Goal: Task Accomplishment & Management: Complete application form

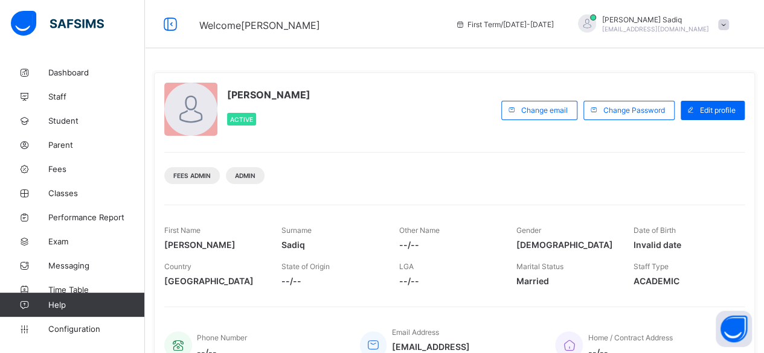
click at [336, 179] on div "Fees Admin Admin" at bounding box center [454, 171] width 581 height 38
click at [58, 148] on span "Parent" at bounding box center [96, 145] width 97 height 10
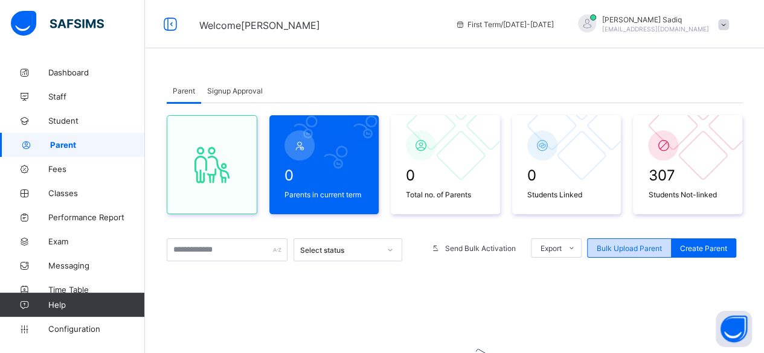
click at [626, 246] on span "Bulk Upload Parent" at bounding box center [629, 248] width 65 height 9
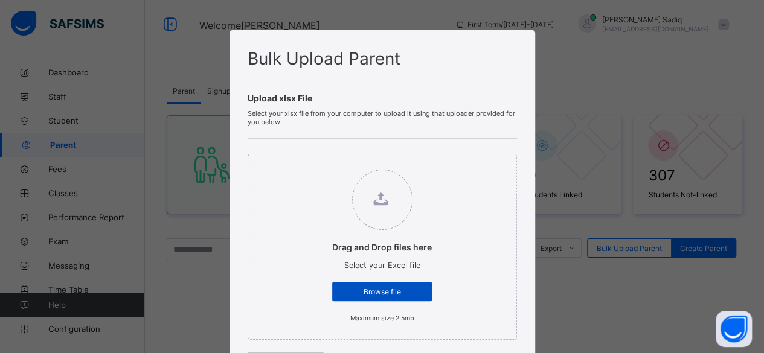
click at [401, 286] on div "Browse file" at bounding box center [382, 291] width 100 height 19
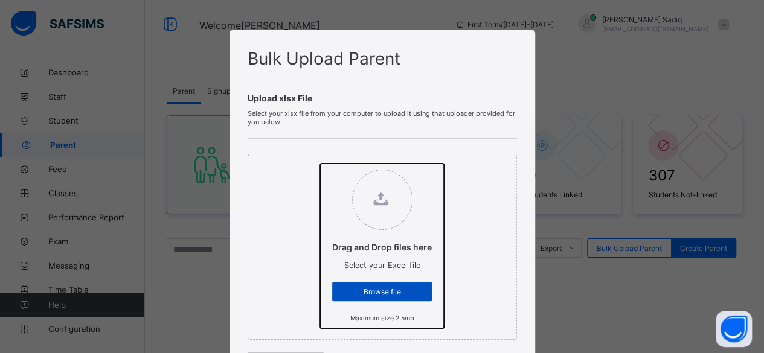
click at [320, 164] on input "Drag and Drop files here Select your Excel file Browse file Maximum size 2.5mb" at bounding box center [320, 164] width 0 height 0
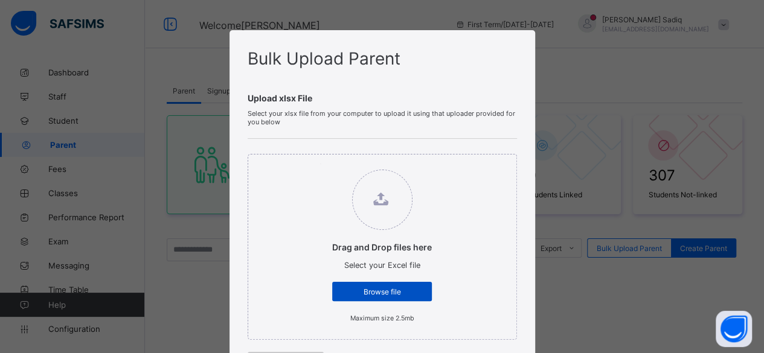
click at [382, 288] on span "Browse file" at bounding box center [382, 292] width 82 height 9
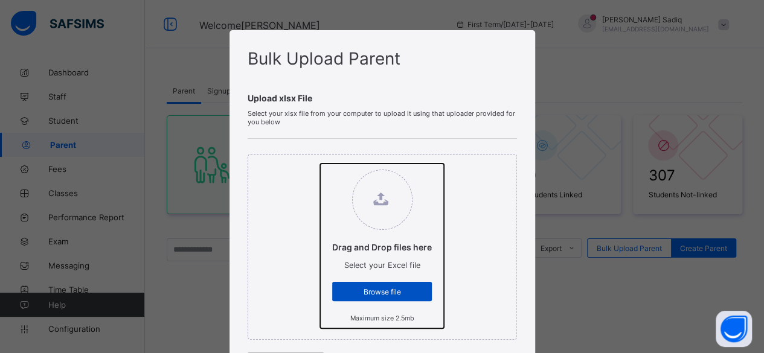
click at [320, 164] on input "Drag and Drop files here Select your Excel file Browse file Maximum size 2.5mb" at bounding box center [320, 164] width 0 height 0
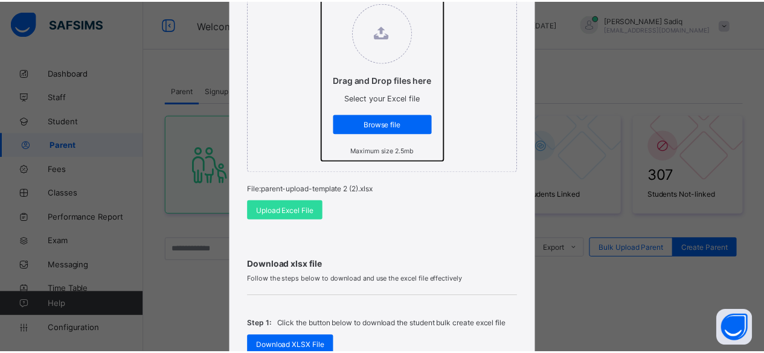
scroll to position [176, 0]
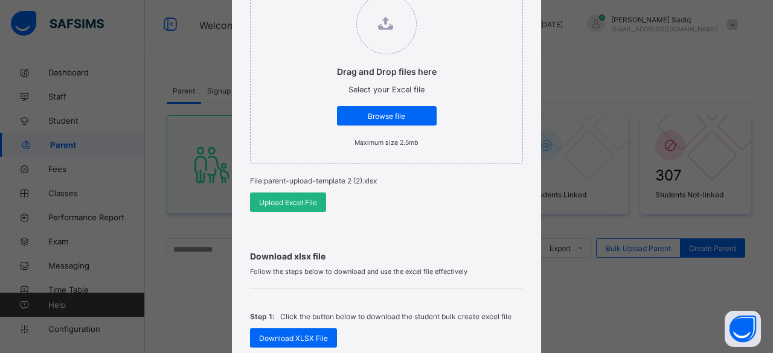
click at [318, 195] on div "Upload Excel File" at bounding box center [288, 202] width 76 height 19
click at [318, 195] on div "Upload Excel File" at bounding box center [286, 202] width 76 height 19
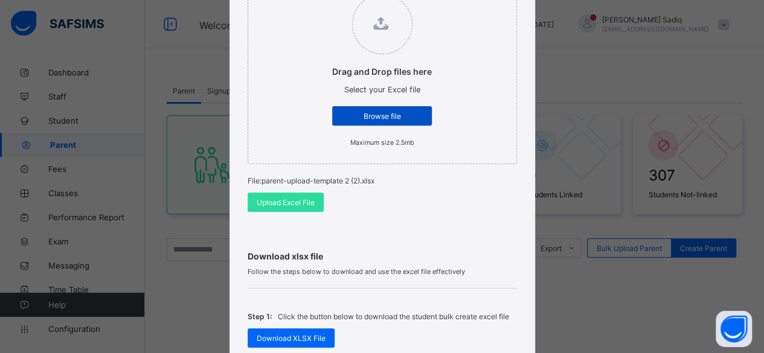
click at [384, 114] on span "Browse file" at bounding box center [382, 116] width 82 height 9
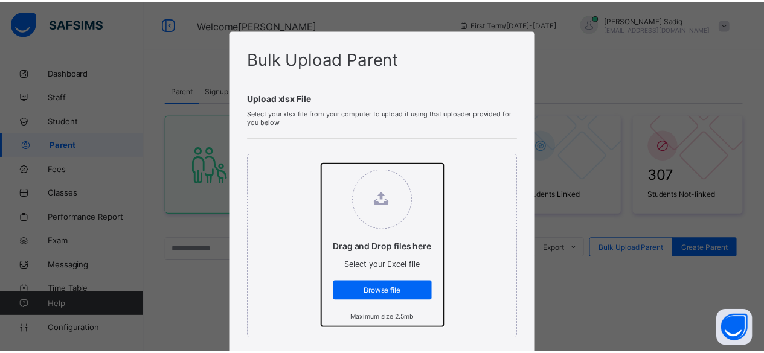
scroll to position [209, 0]
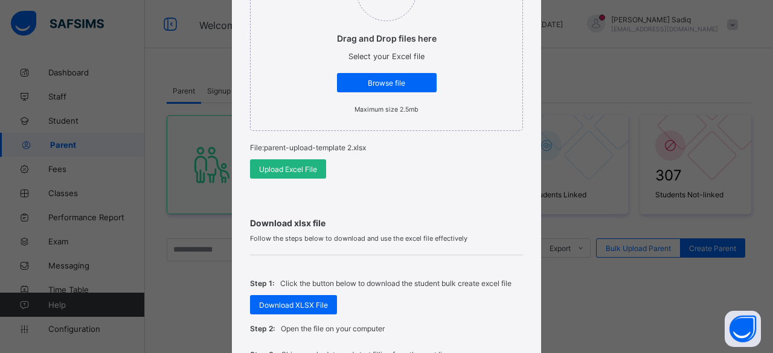
click at [272, 173] on div "Upload Excel File" at bounding box center [288, 168] width 76 height 19
click at [272, 173] on div "Upload Excel File" at bounding box center [286, 168] width 76 height 19
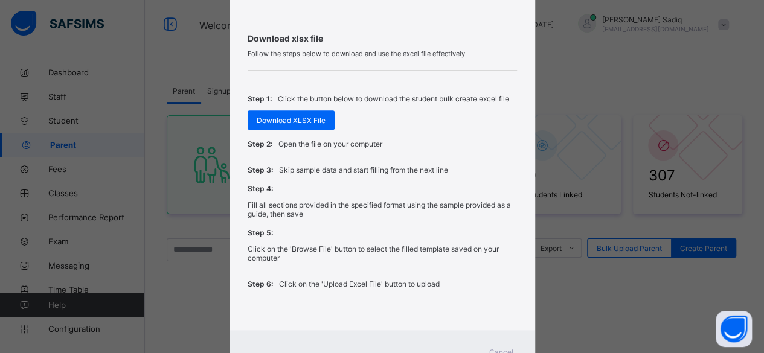
scroll to position [412, 0]
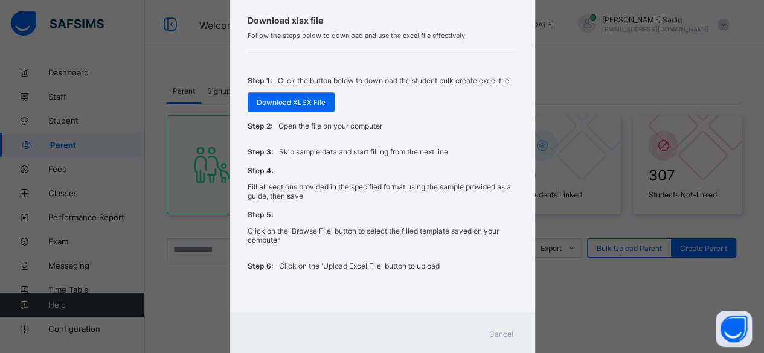
click at [497, 330] on span "Cancel" at bounding box center [501, 334] width 24 height 9
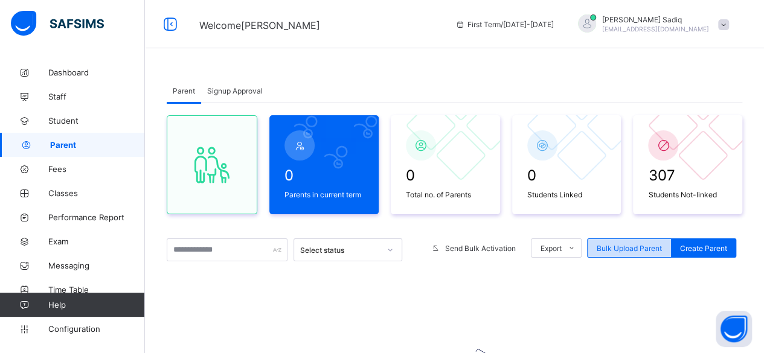
click at [651, 248] on span "Bulk Upload Parent" at bounding box center [629, 248] width 65 height 9
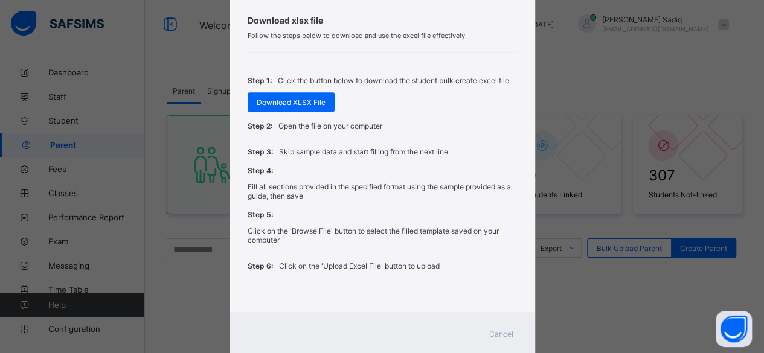
scroll to position [103, 0]
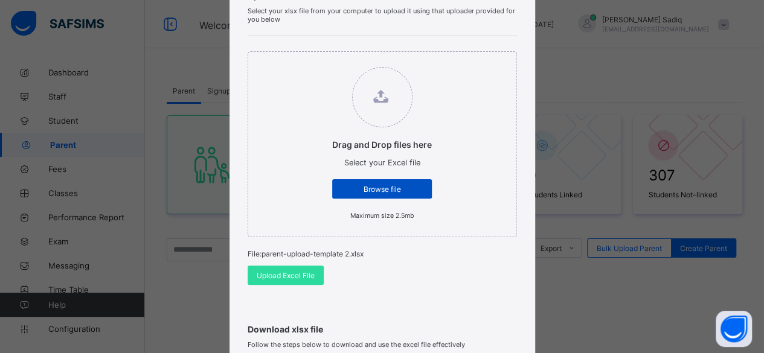
click at [394, 186] on span "Browse file" at bounding box center [382, 189] width 82 height 9
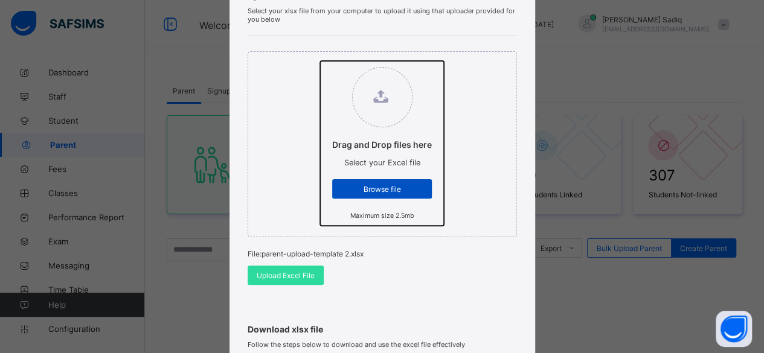
click at [320, 61] on input "Drag and Drop files here Select your Excel file Browse file Maximum size 2.5mb" at bounding box center [320, 61] width 0 height 0
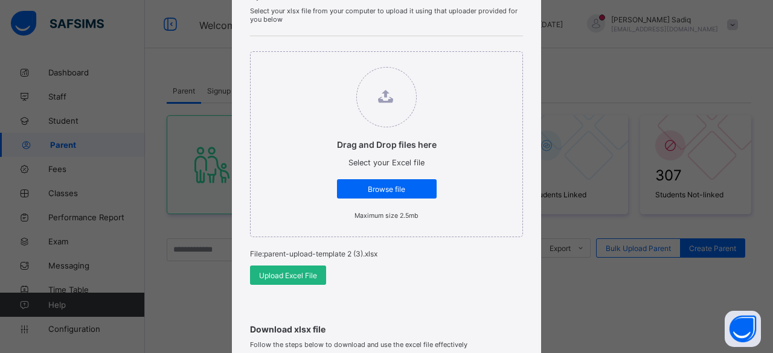
click at [299, 273] on span "Upload Excel File" at bounding box center [288, 275] width 58 height 9
click at [301, 279] on div "Upload Excel File" at bounding box center [286, 275] width 76 height 19
click at [301, 280] on div "Upload Excel File" at bounding box center [286, 275] width 76 height 19
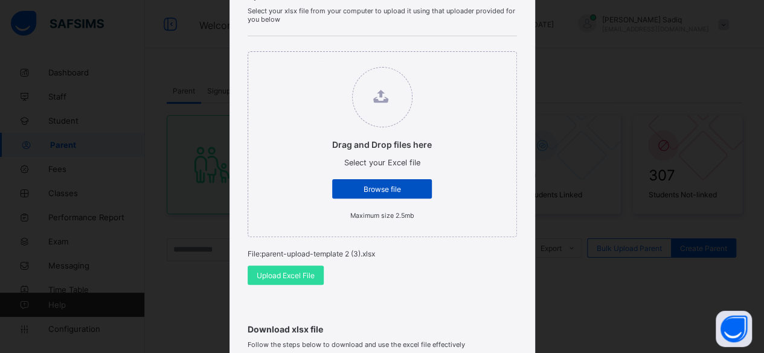
click at [388, 193] on div "Browse file" at bounding box center [382, 188] width 100 height 19
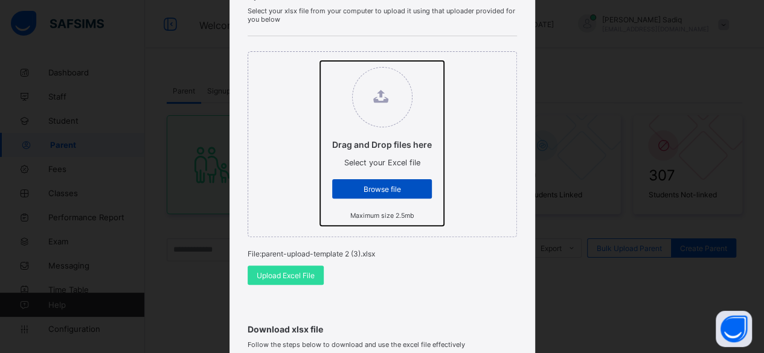
click at [320, 61] on input "Drag and Drop files here Select your Excel file Browse file Maximum size 2.5mb" at bounding box center [320, 61] width 0 height 0
type input "**********"
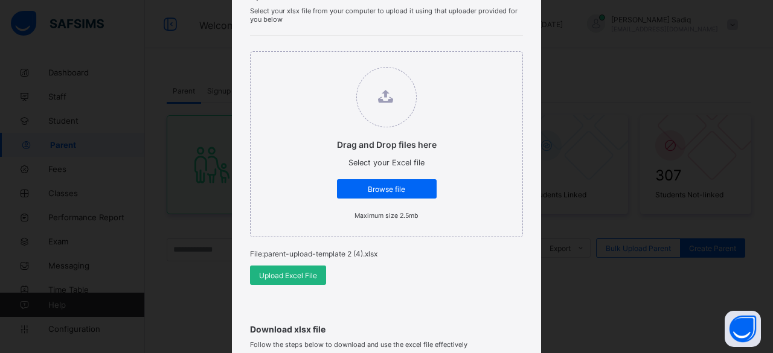
click at [295, 271] on span "Upload Excel File" at bounding box center [288, 275] width 58 height 9
